Goal: Task Accomplishment & Management: Use online tool/utility

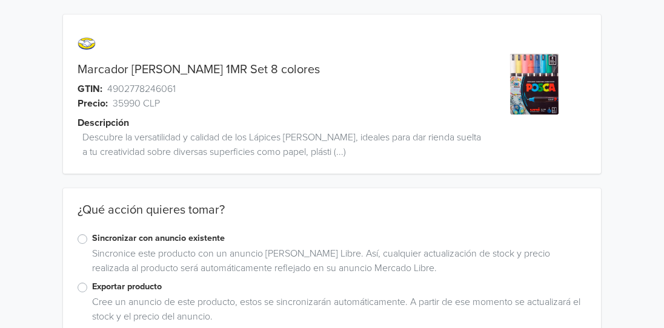
scroll to position [30, 0]
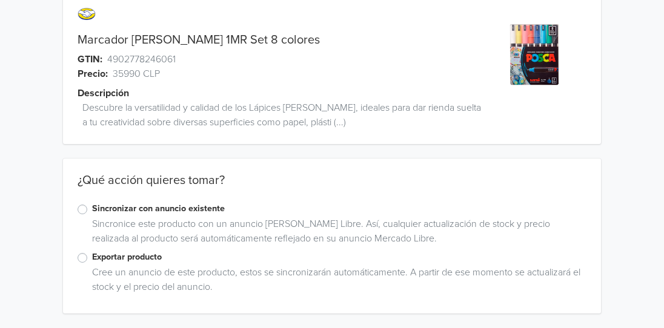
click at [92, 258] on label "Exportar producto" at bounding box center [339, 257] width 494 height 13
click at [0, 0] on input "Exportar producto" at bounding box center [0, 0] width 0 height 0
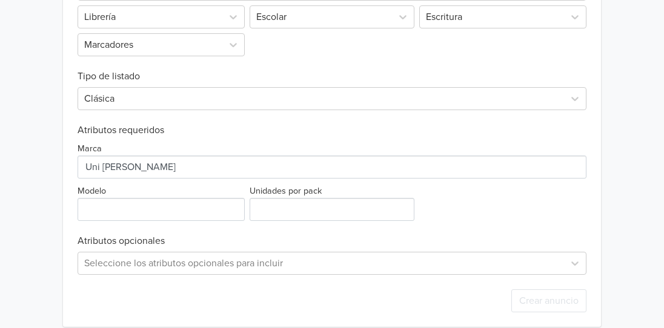
scroll to position [466, 0]
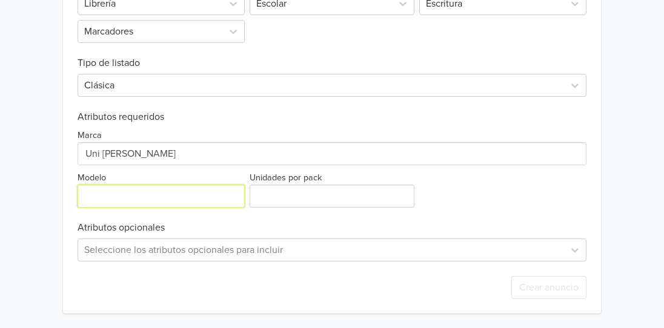
click at [150, 198] on input "Modelo" at bounding box center [161, 196] width 167 height 23
type input "1MR"
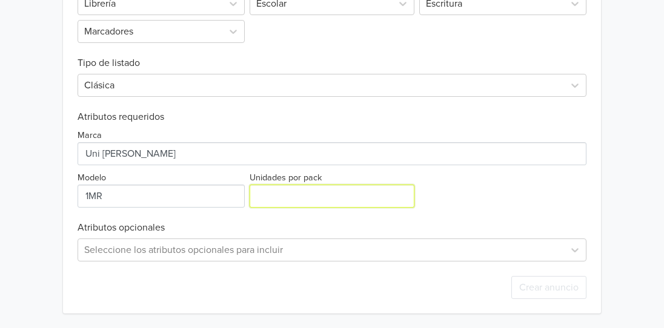
click at [282, 194] on input "Unidades por pack" at bounding box center [332, 196] width 165 height 23
type input "8"
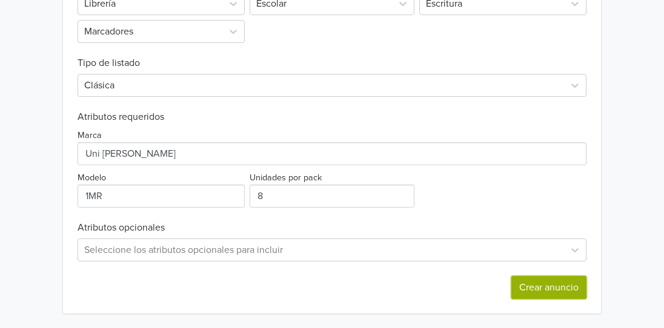
click at [553, 284] on button "Crear anuncio" at bounding box center [548, 287] width 75 height 23
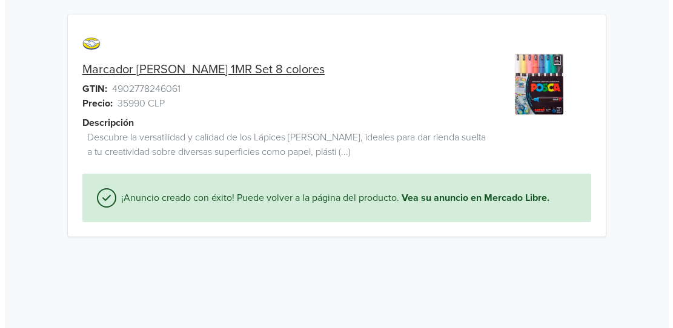
scroll to position [0, 0]
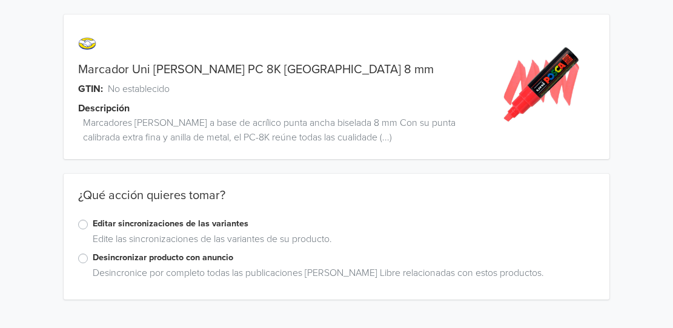
click at [93, 221] on label "Editar sincronizaciones de las variantes" at bounding box center [344, 224] width 502 height 13
click at [0, 0] on input "Editar sincronizaciones de las variantes" at bounding box center [0, 0] width 0 height 0
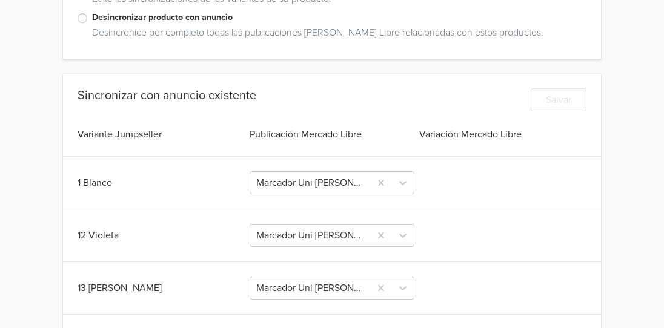
scroll to position [301, 0]
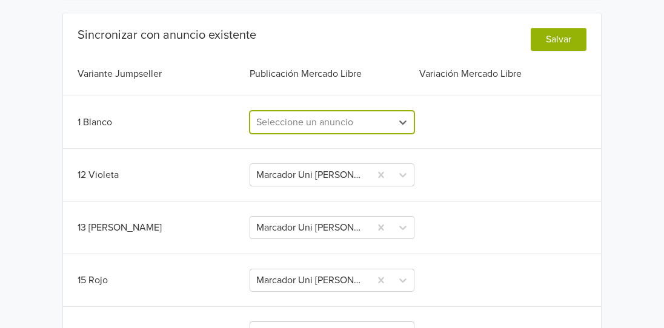
click at [339, 123] on div at bounding box center [321, 122] width 130 height 17
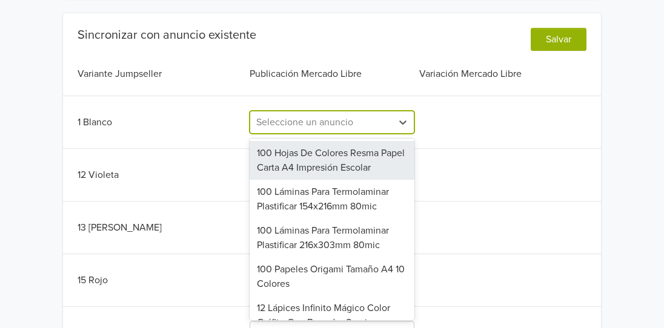
click at [467, 119] on div "1 Blanco 710 results available. Use Up and Down to choose options, press Enter …" at bounding box center [332, 122] width 509 height 23
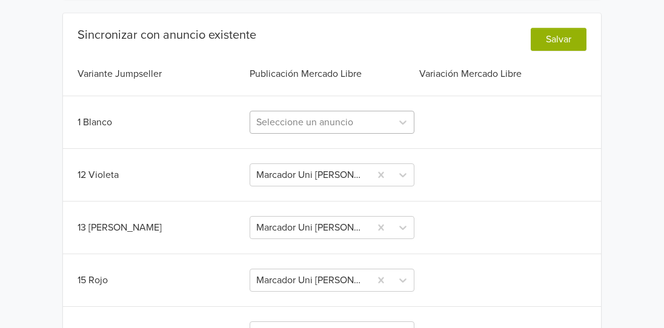
click at [344, 124] on div at bounding box center [321, 122] width 130 height 17
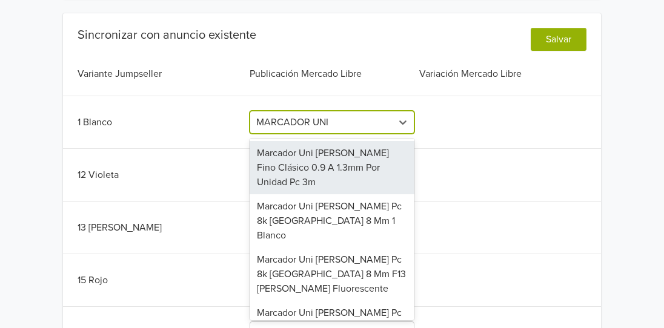
type input "MARCADOR UNI"
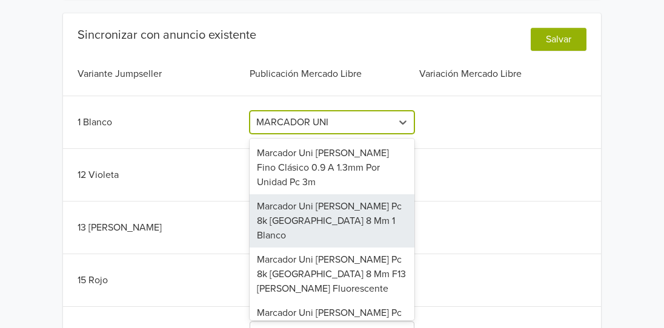
click at [331, 194] on div "Marcador Uni Posca Pc 8k Punta Biselada 8 Mm 1 Blanco" at bounding box center [332, 220] width 165 height 53
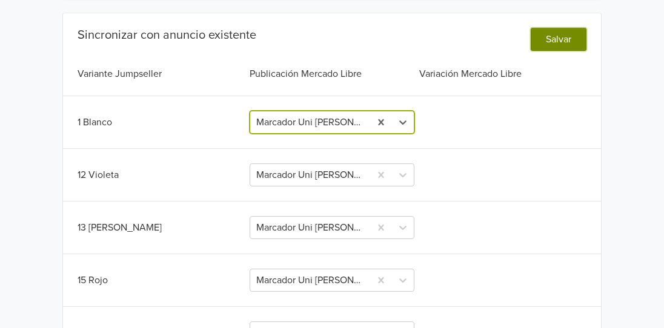
click at [559, 40] on button "Salvar" at bounding box center [559, 39] width 56 height 23
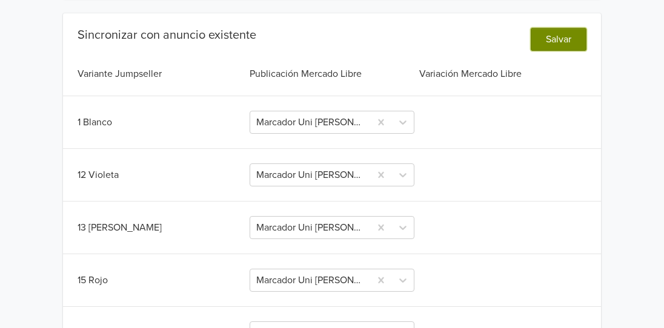
click at [563, 44] on button "Salvar" at bounding box center [559, 39] width 56 height 23
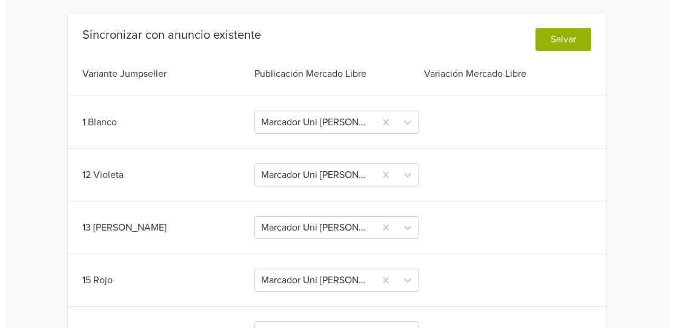
scroll to position [0, 0]
